Goal: Information Seeking & Learning: Learn about a topic

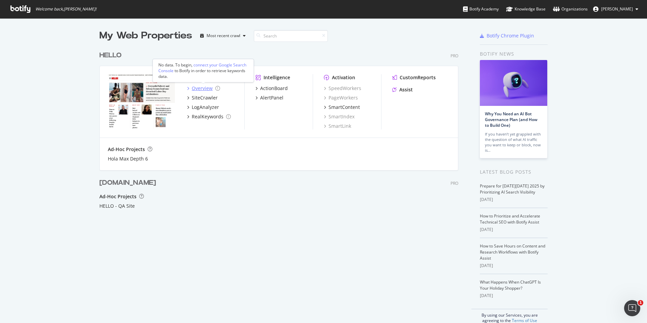
click at [199, 89] on div "Overview" at bounding box center [202, 88] width 21 height 7
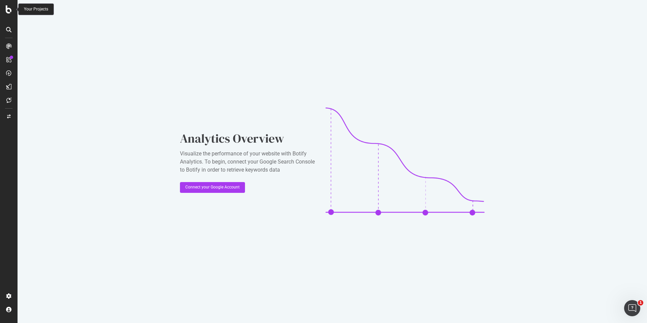
click at [12, 11] on div at bounding box center [9, 9] width 16 height 8
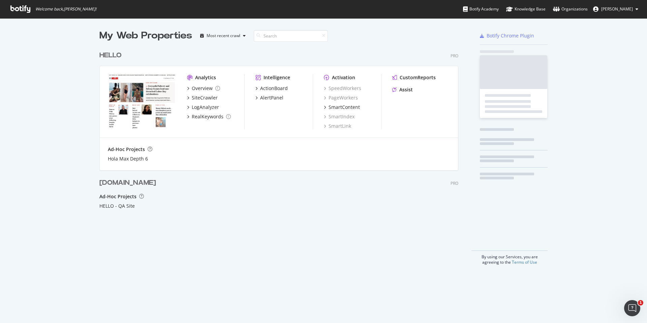
scroll to position [323, 647]
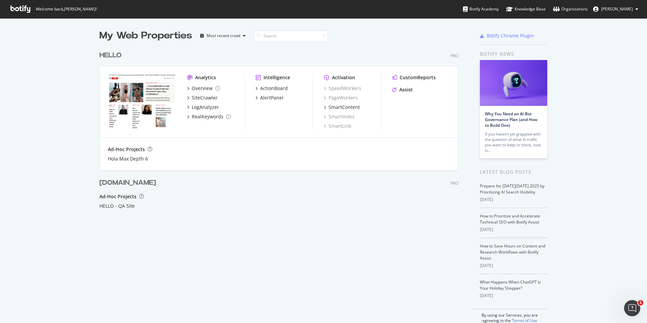
click at [113, 54] on div "HELLO" at bounding box center [110, 56] width 22 height 10
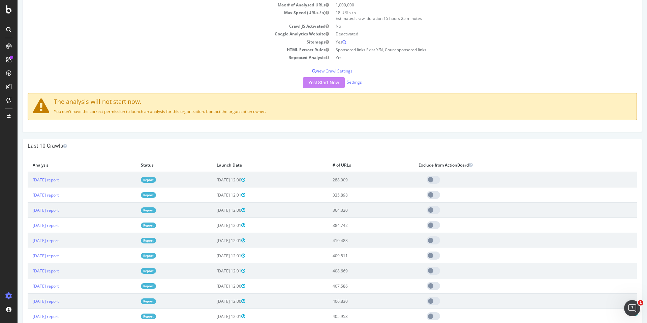
scroll to position [105, 0]
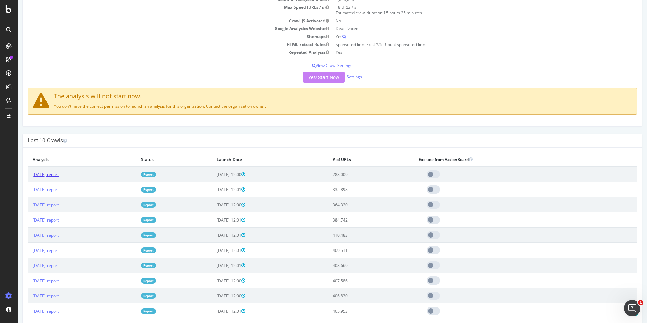
click at [59, 175] on link "[DATE] report" at bounding box center [46, 175] width 26 height 6
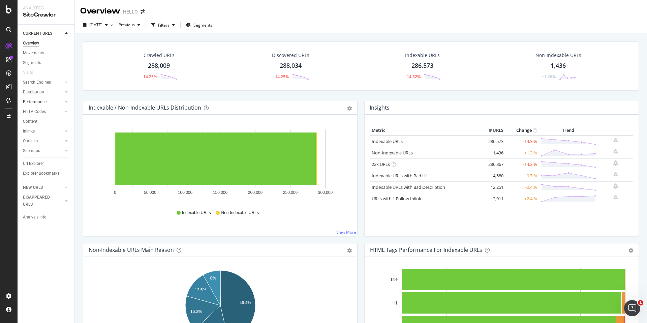
click at [48, 103] on link "Performance" at bounding box center [43, 101] width 40 height 7
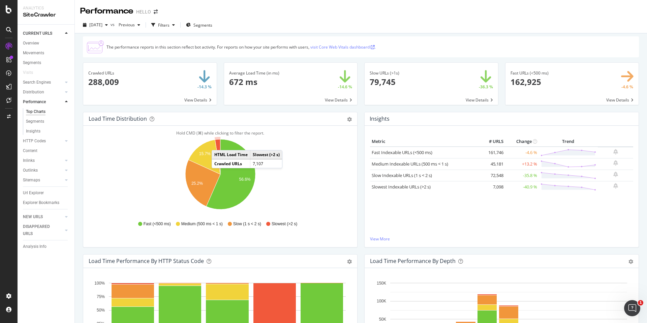
click at [218, 143] on icon "A chart." at bounding box center [217, 156] width 5 height 35
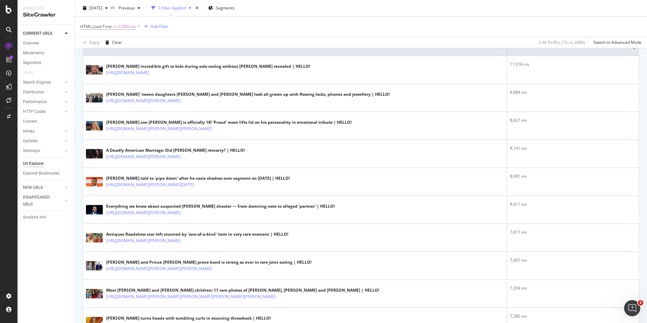
scroll to position [165, 0]
click at [40, 197] on div "DISAPPEARED URLS" at bounding box center [40, 201] width 34 height 14
